Goal: Navigation & Orientation: Understand site structure

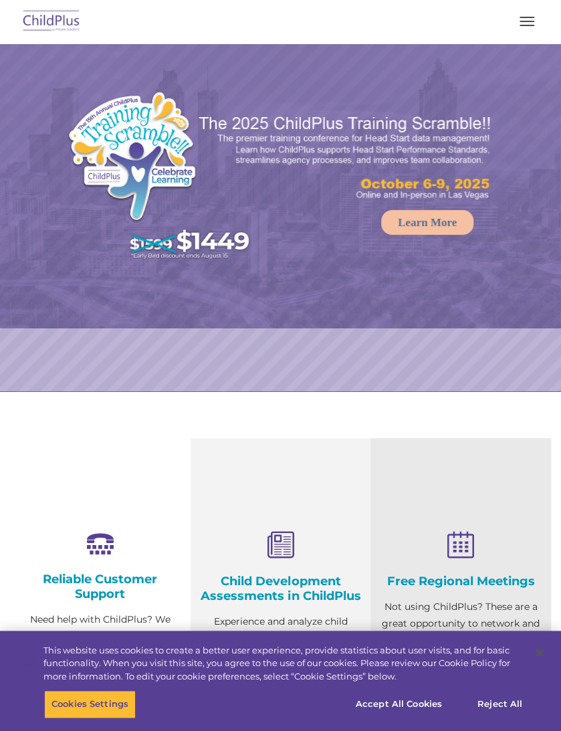
select select "MEDIUM"
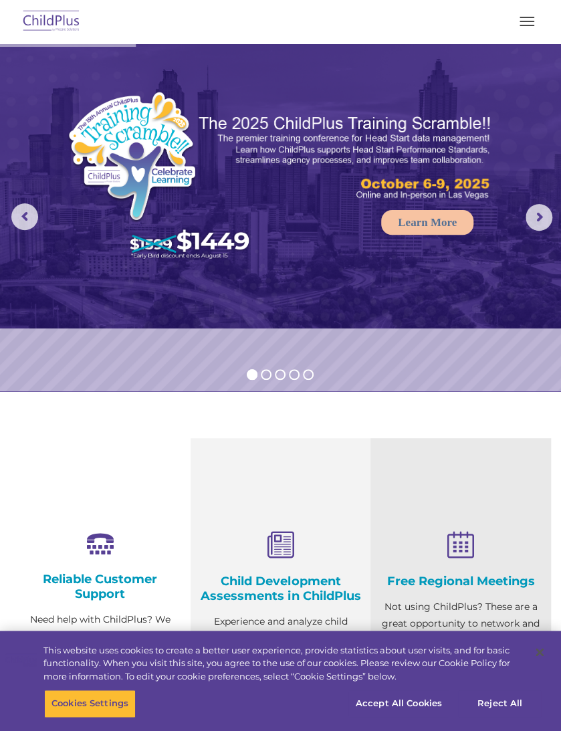
click at [532, 29] on button "button" at bounding box center [527, 21] width 28 height 21
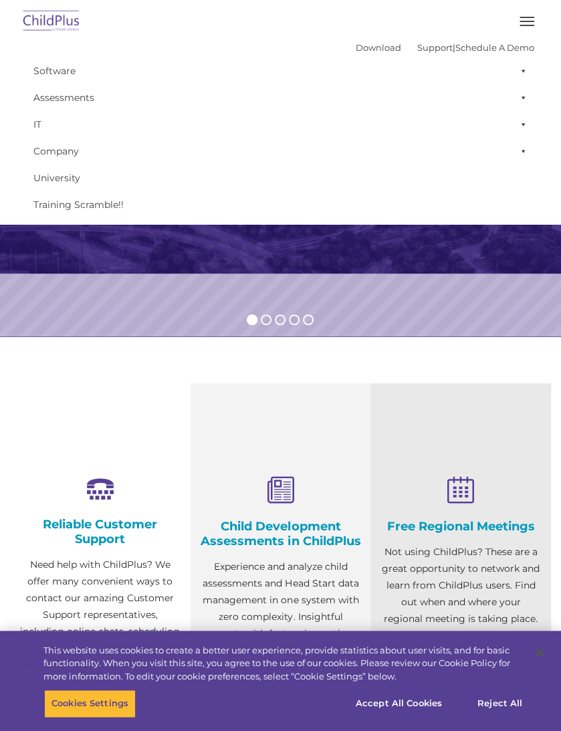
scroll to position [69, 0]
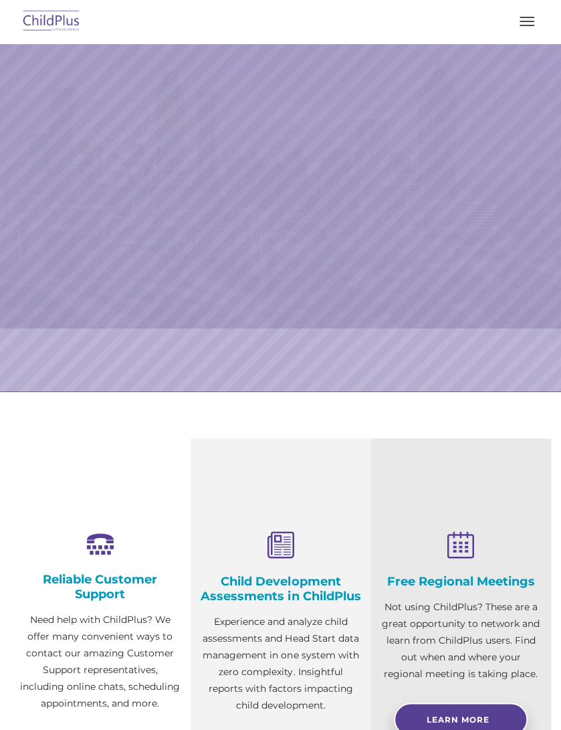
select select "MEDIUM"
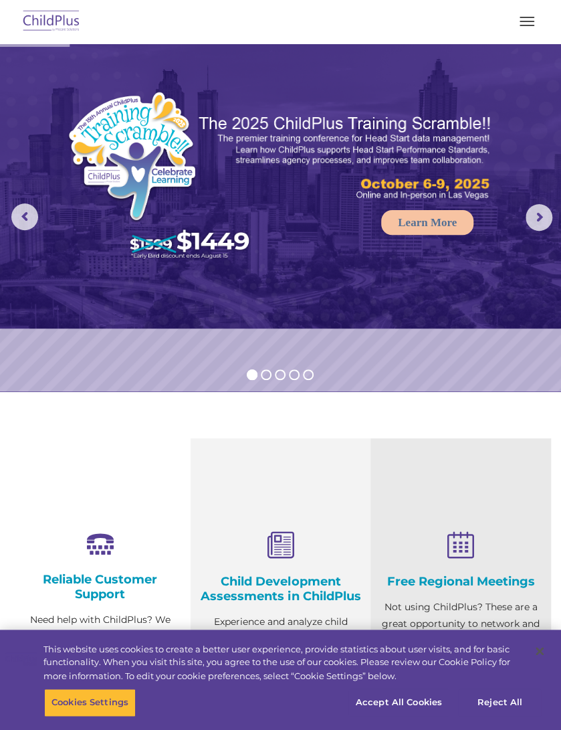
click at [534, 21] on button "button" at bounding box center [527, 21] width 28 height 21
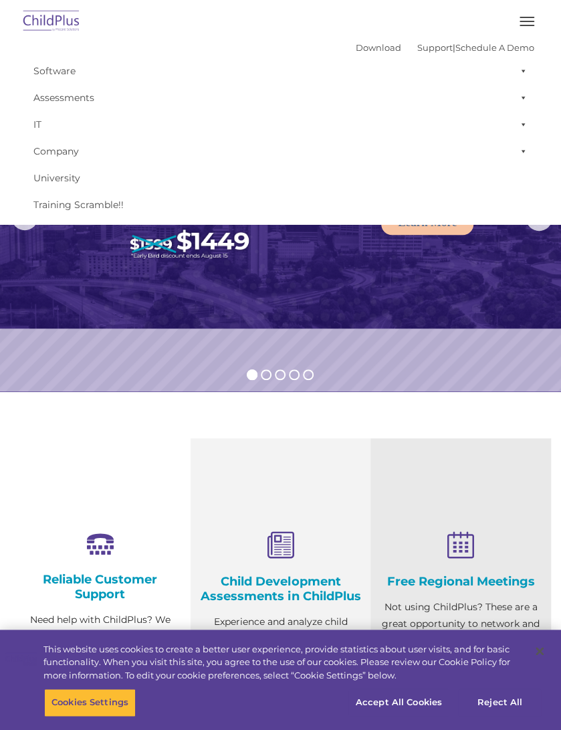
click at [518, 29] on button "button" at bounding box center [527, 21] width 28 height 21
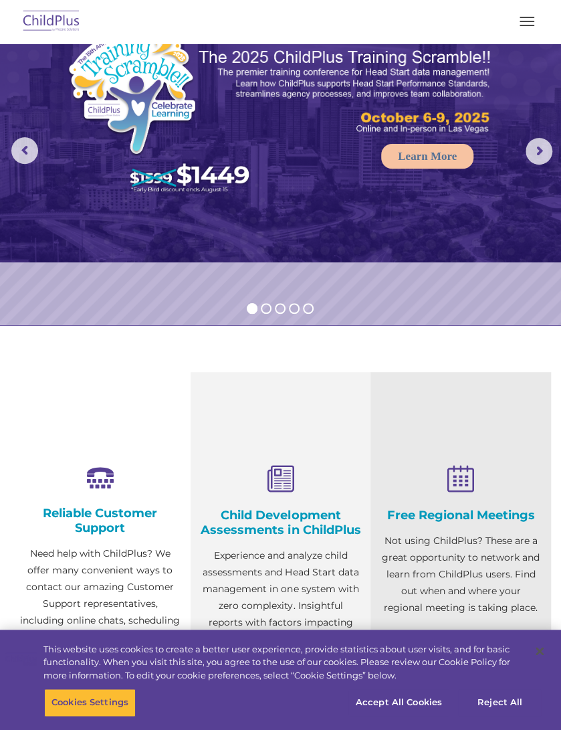
scroll to position [68, 0]
